Goal: Complete application form

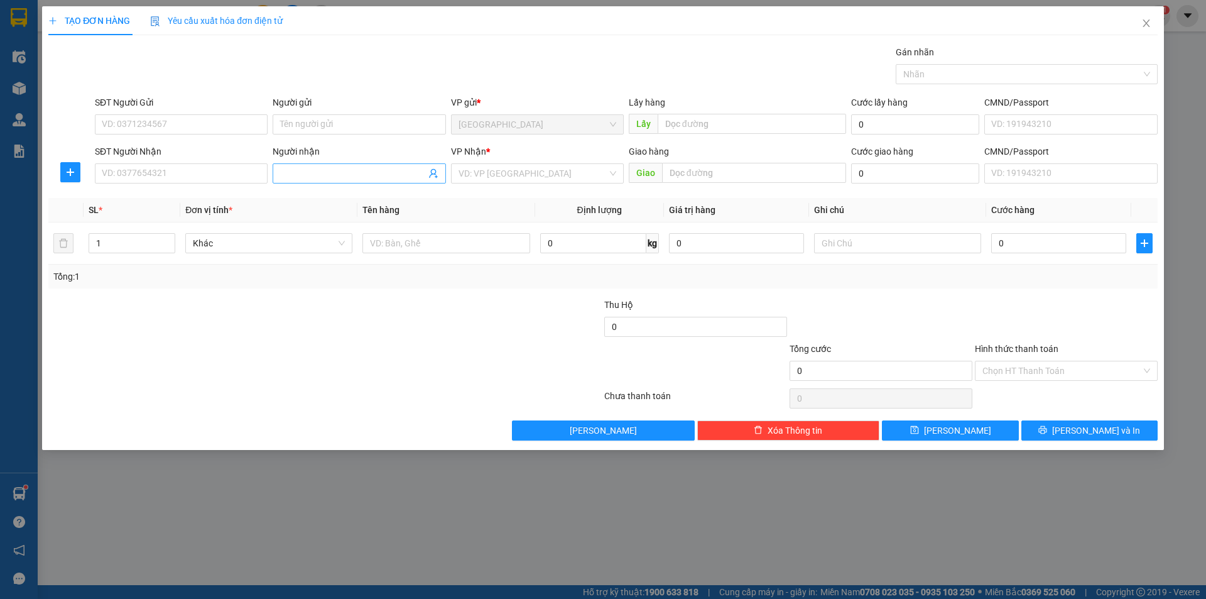
click at [349, 171] on input "Người nhận" at bounding box center [352, 173] width 145 height 14
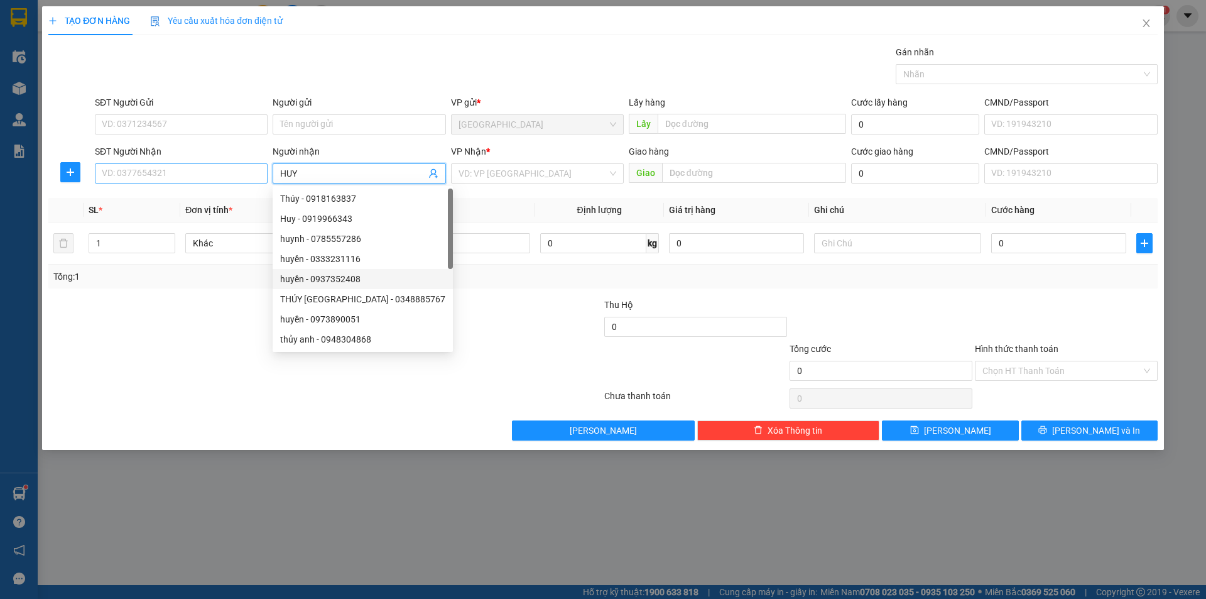
type input "HUY"
click at [228, 176] on input "SĐT Người Nhận" at bounding box center [181, 173] width 173 height 20
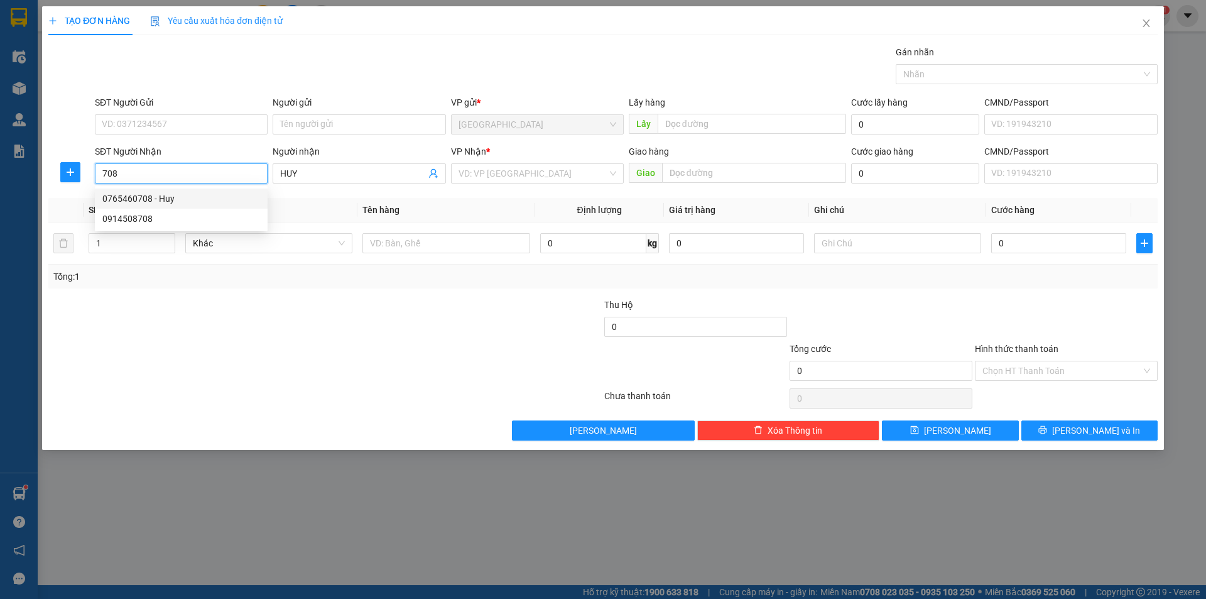
click at [199, 196] on div "0765460708 - Huy" at bounding box center [181, 199] width 158 height 14
type input "0765460708"
type input "Huy"
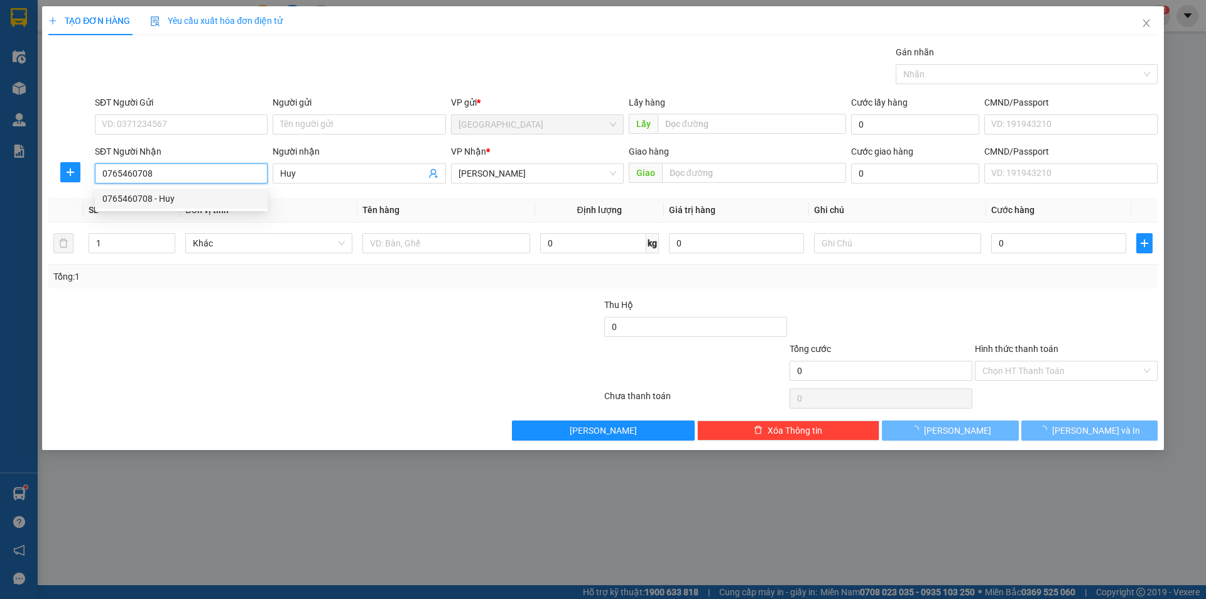
type input "70.000"
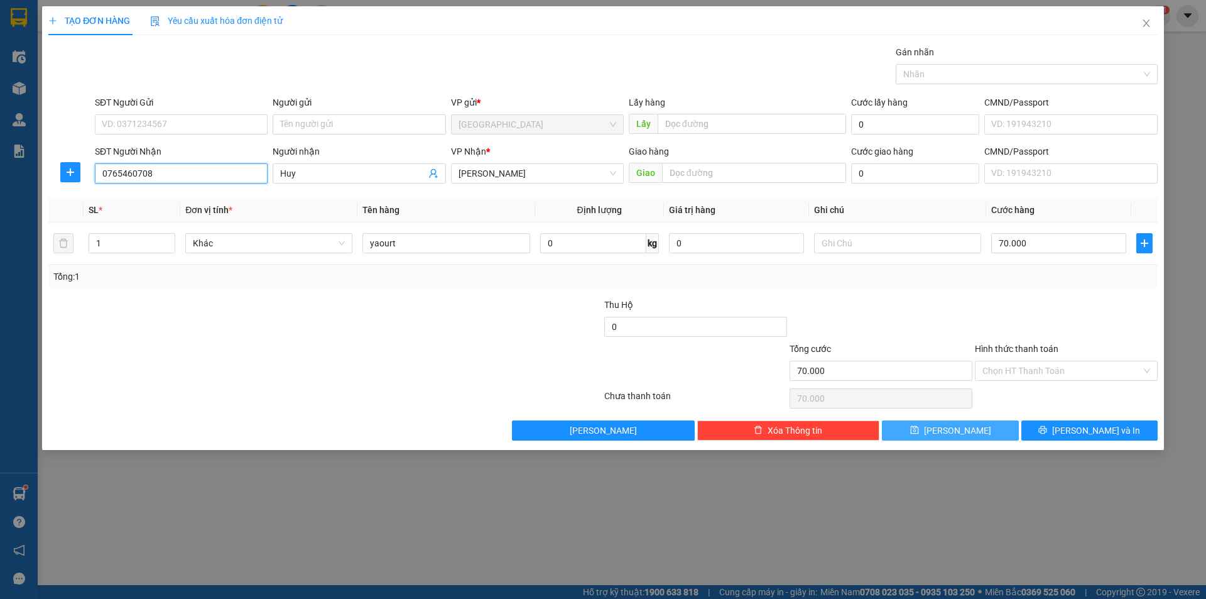
type input "0765460708"
click at [965, 425] on button "[PERSON_NAME]" at bounding box center [950, 430] width 136 height 20
type input "0"
